Goal: Transaction & Acquisition: Register for event/course

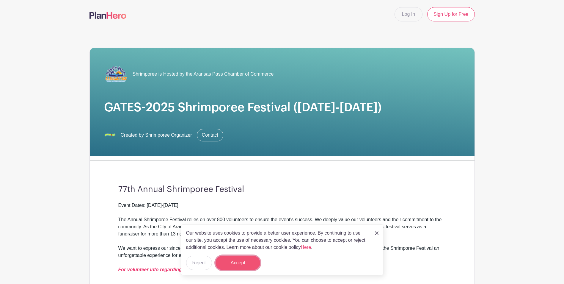
click at [244, 266] on button "Accept" at bounding box center [237, 262] width 45 height 14
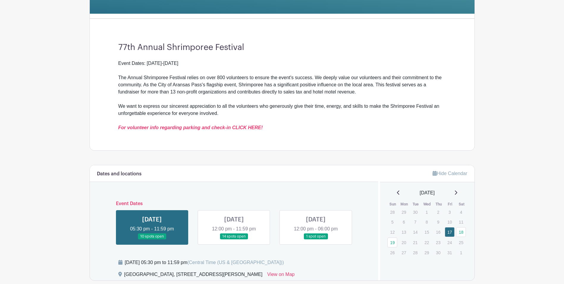
scroll to position [178, 0]
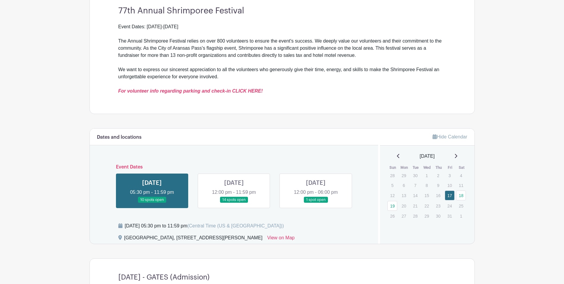
click at [152, 203] on link at bounding box center [152, 203] width 0 height 0
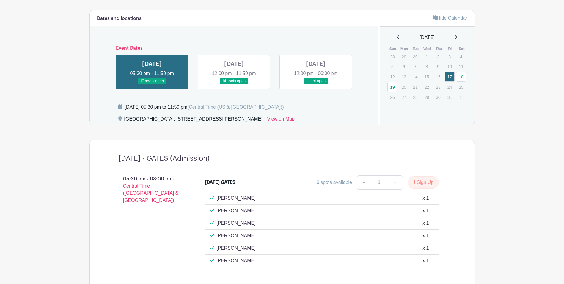
scroll to position [297, 0]
click at [416, 183] on button "Sign Up" at bounding box center [423, 182] width 31 height 12
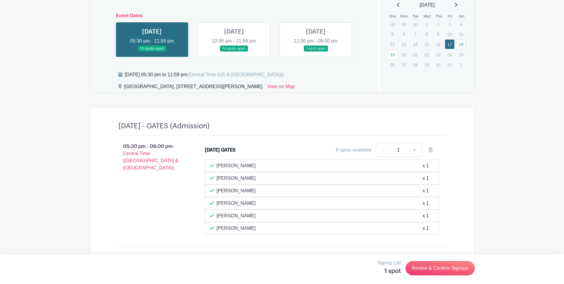
scroll to position [386, 0]
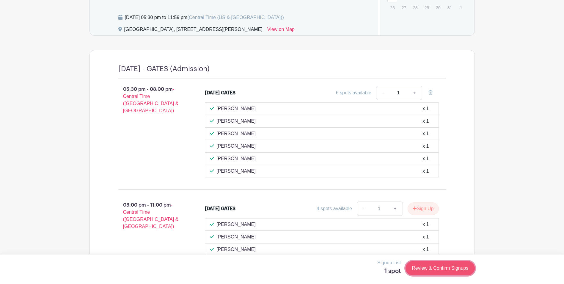
click at [427, 269] on link "Review & Confirm Signups" at bounding box center [439, 268] width 69 height 14
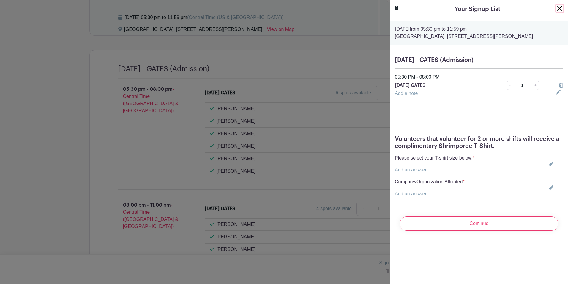
click at [556, 8] on button "Close" at bounding box center [559, 8] width 7 height 7
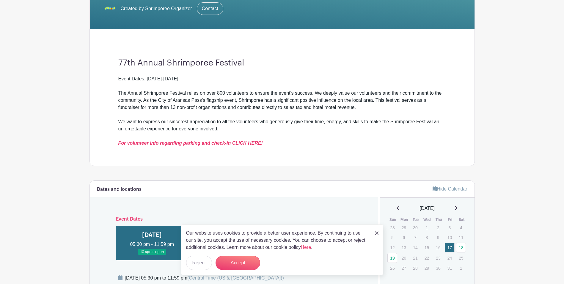
scroll to position [178, 0]
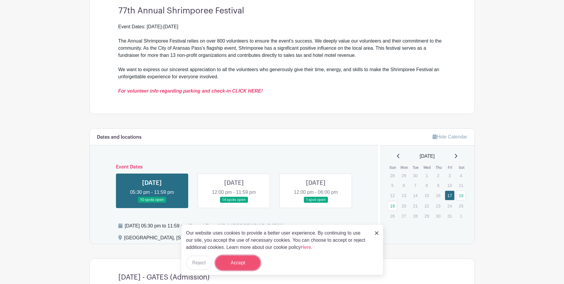
click at [245, 263] on button "Accept" at bounding box center [237, 262] width 45 height 14
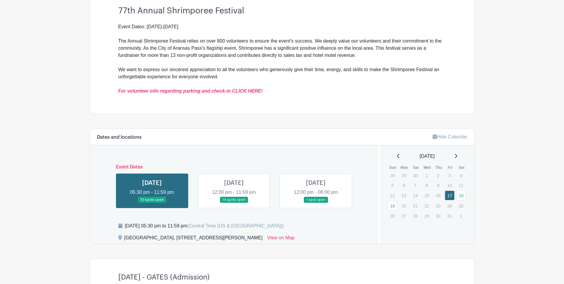
click at [152, 203] on link at bounding box center [152, 203] width 0 height 0
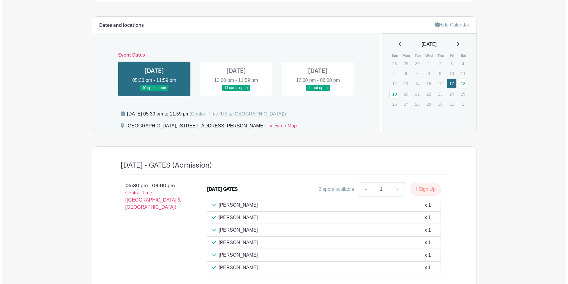
scroll to position [357, 0]
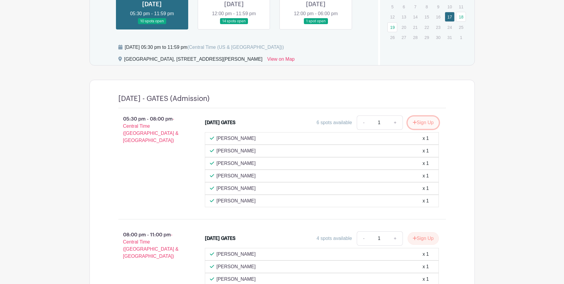
click at [418, 122] on button "Sign Up" at bounding box center [423, 122] width 31 height 12
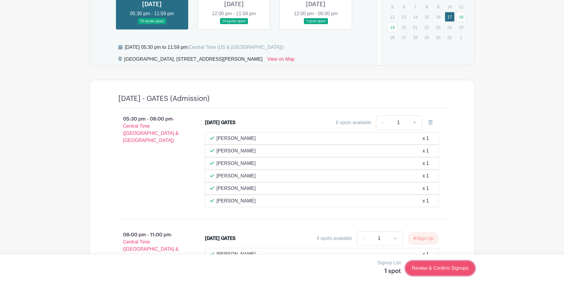
click at [423, 269] on link "Review & Confirm Signups" at bounding box center [439, 268] width 69 height 14
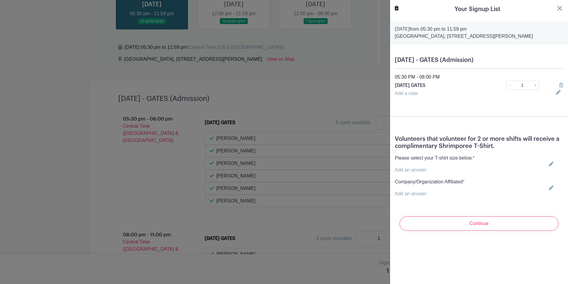
click at [437, 161] on p "Please select your T-shirt size below. *" at bounding box center [435, 157] width 80 height 7
click at [549, 166] on icon at bounding box center [551, 163] width 5 height 5
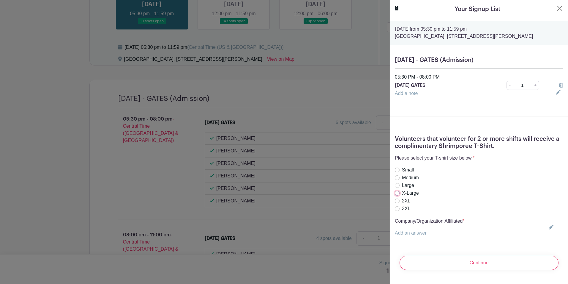
click at [396, 195] on input "X-Large" at bounding box center [397, 193] width 5 height 5
radio input "true"
click at [432, 236] on p "Add an answer" at bounding box center [430, 232] width 70 height 7
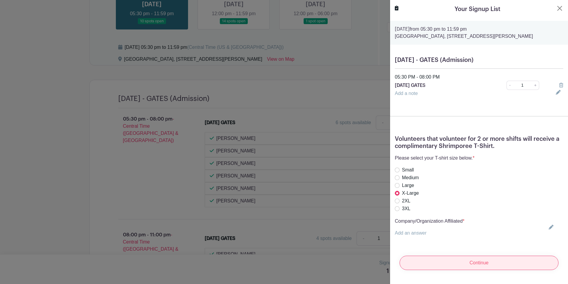
click at [485, 265] on input "Continue" at bounding box center [479, 262] width 159 height 14
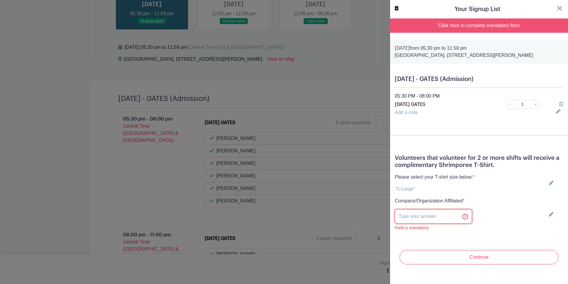
click at [443, 223] on input "text" at bounding box center [433, 216] width 77 height 14
click at [419, 223] on input "W" at bounding box center [433, 216] width 77 height 14
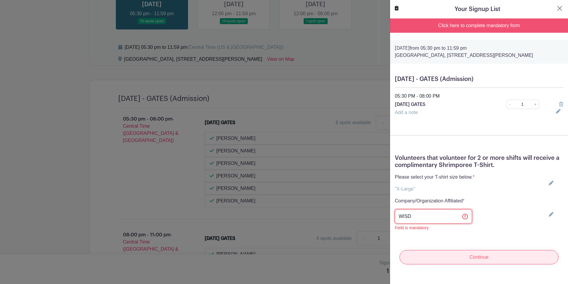
type input "WISD"
click at [456, 264] on input "Continue" at bounding box center [479, 257] width 159 height 14
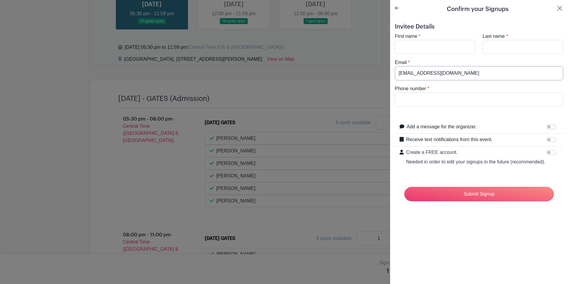
drag, startPoint x: 461, startPoint y: 70, endPoint x: 382, endPoint y: 74, distance: 79.2
type input "mccvega1967@gmail.com"
click at [442, 88] on div "Phone number *" at bounding box center [479, 95] width 176 height 21
click at [446, 97] on input "Phone number" at bounding box center [479, 99] width 169 height 14
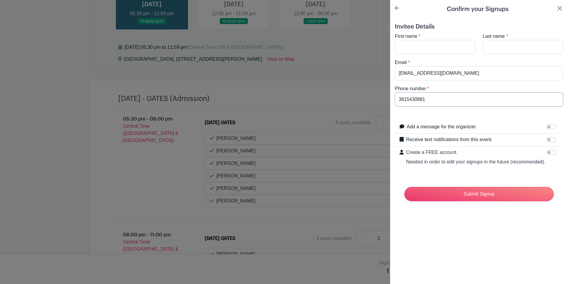
type input "3615430881"
click at [418, 49] on input "First name" at bounding box center [435, 47] width 81 height 14
type input "MONICA"
type input "VEGA"
click at [465, 243] on div "Confirm your Signups Invitee Details First name * MONICA Last name * VEGA Email…" at bounding box center [479, 142] width 178 height 284
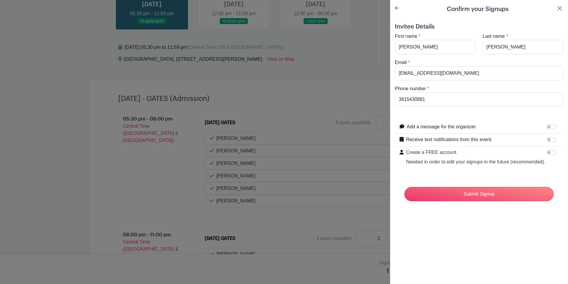
click at [455, 126] on label "Add a message for the organizer." at bounding box center [442, 126] width 70 height 7
click at [547, 126] on input "Add a message for the organizer." at bounding box center [552, 126] width 10 height 5
checkbox input "true"
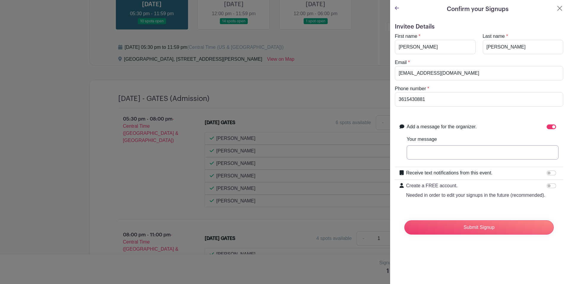
click at [452, 153] on input "Your message" at bounding box center [483, 152] width 152 height 14
type input "FRONT GATE - DONT WANT BUS GATE"
click at [549, 173] on input "Receive text notifications from this event." at bounding box center [552, 172] width 10 height 5
checkbox input "true"
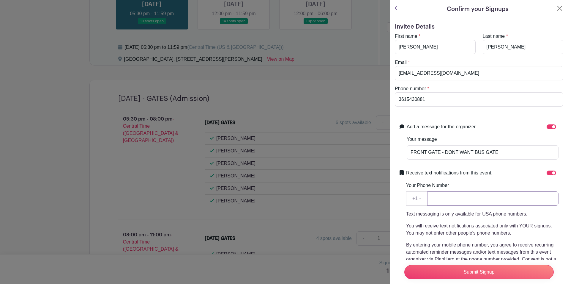
click at [448, 199] on input "Your Phone Number" at bounding box center [492, 198] width 131 height 14
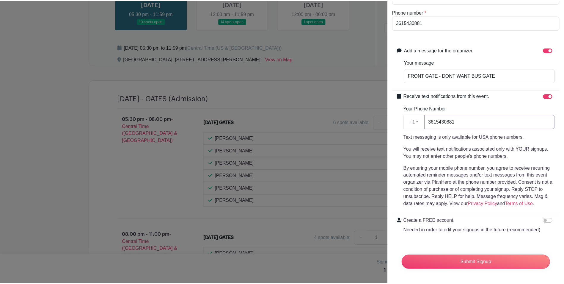
scroll to position [88, 0]
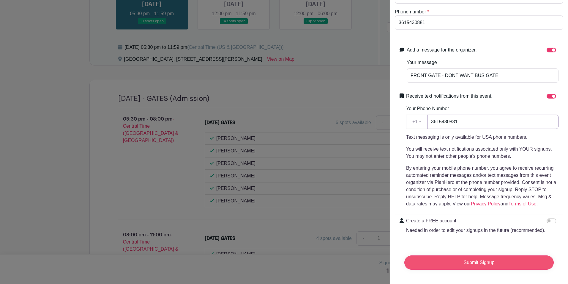
type input "3615430881"
click at [470, 257] on input "Submit Signup" at bounding box center [480, 262] width 150 height 14
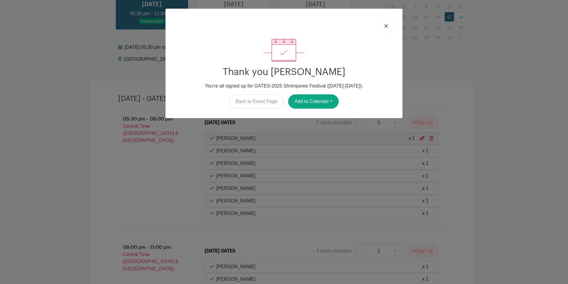
click at [386, 26] on img at bounding box center [387, 26] width 4 height 4
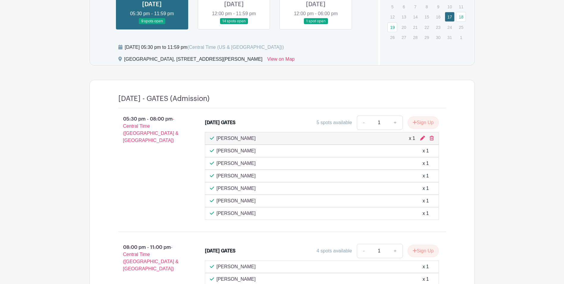
click at [535, 159] on main "Log In Sign Up for Free Shrimporee is Hosted by the Aransas Pass Chamber of Com…" at bounding box center [282, 124] width 564 height 962
click at [298, 145] on div "Christina Zapata x 1" at bounding box center [322, 150] width 234 height 12
click at [299, 141] on div "MONICA VEGA x 1" at bounding box center [322, 138] width 224 height 7
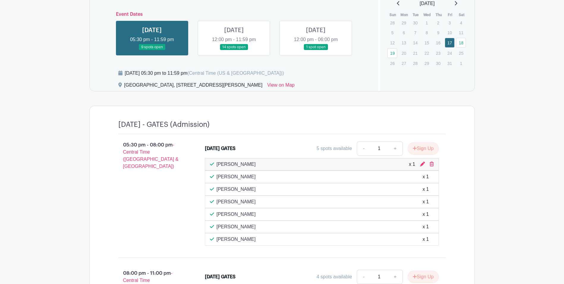
scroll to position [238, 0]
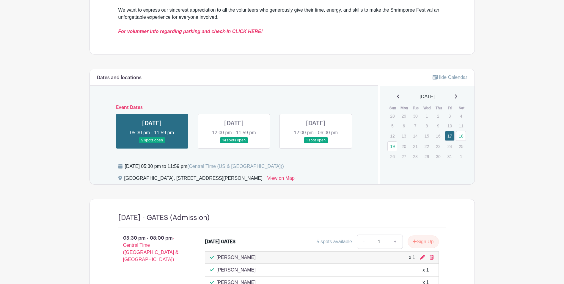
click at [351, 171] on div "Friday, October 17, 2025 at 05:30 pm to 11:59 pm (Central Time (US & Canada))" at bounding box center [244, 169] width 253 height 12
click at [544, 213] on main "Log In Sign Up for Free Shrimporee is Hosted by the Aransas Pass Chamber of Com…" at bounding box center [282, 243] width 564 height 962
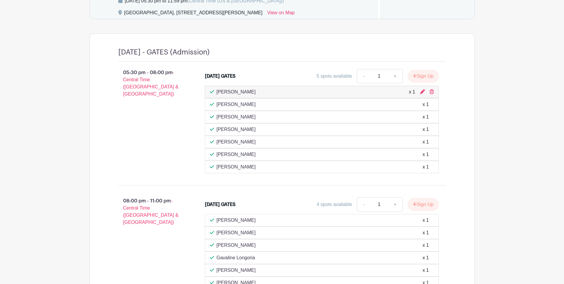
scroll to position [297, 0]
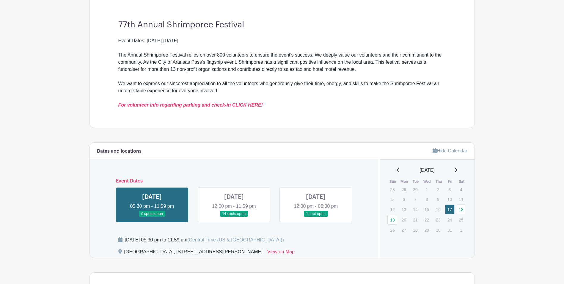
scroll to position [178, 0]
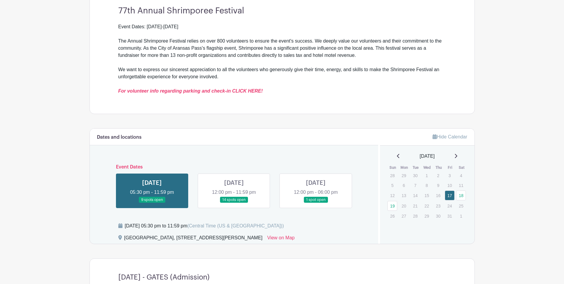
click at [234, 203] on link at bounding box center [234, 203] width 0 height 0
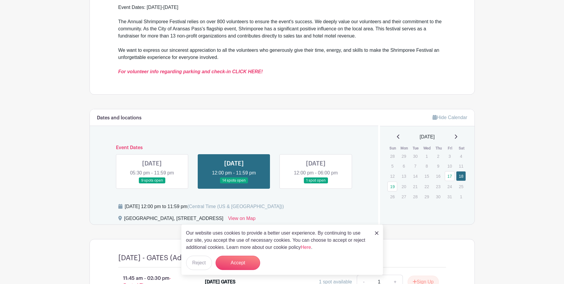
scroll to position [208, 0]
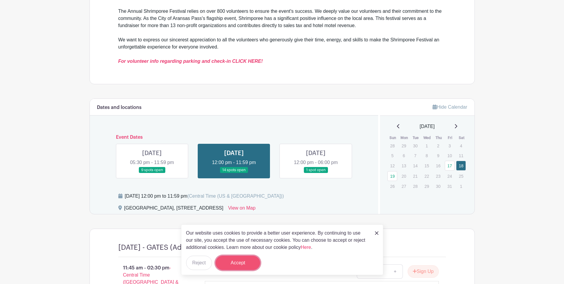
click at [236, 264] on button "Accept" at bounding box center [237, 262] width 45 height 14
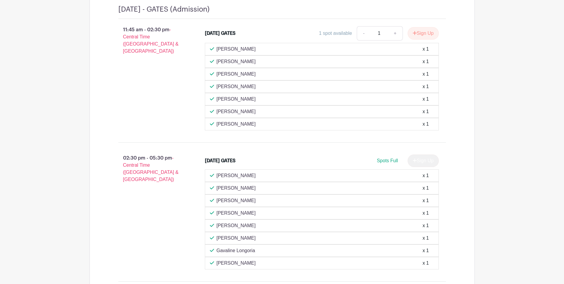
scroll to position [268, 0]
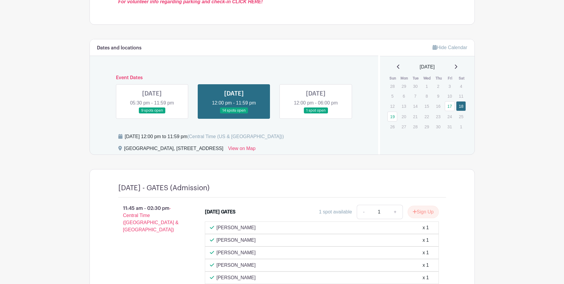
click at [152, 114] on link at bounding box center [152, 114] width 0 height 0
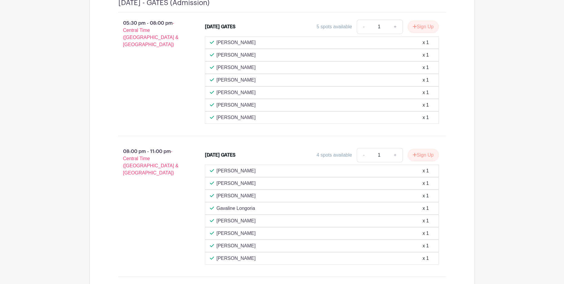
scroll to position [446, 0]
